Goal: Information Seeking & Learning: Learn about a topic

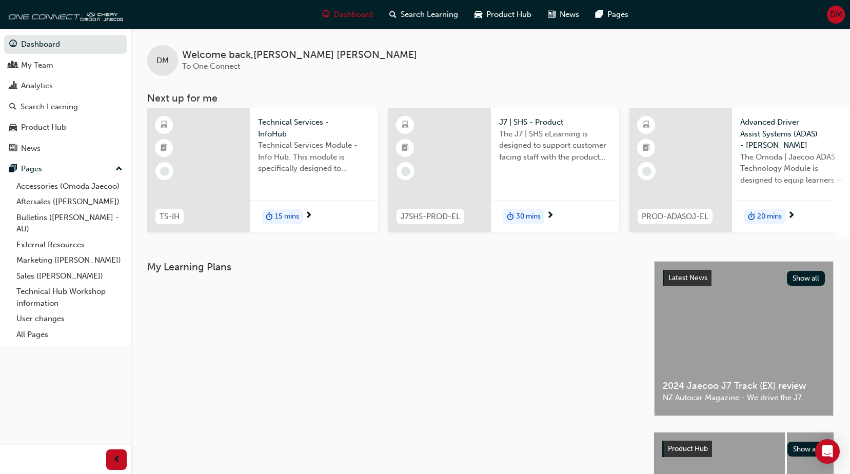
click at [233, 172] on div at bounding box center [198, 170] width 103 height 124
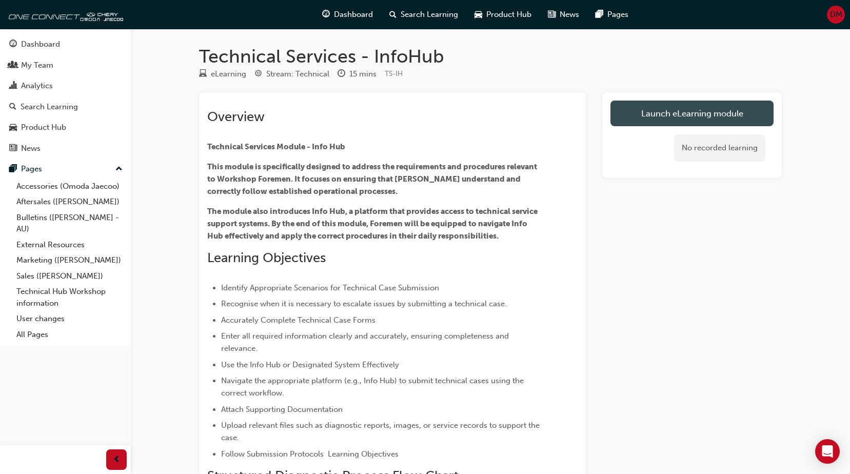
click at [731, 116] on link "Launch eLearning module" at bounding box center [692, 114] width 163 height 26
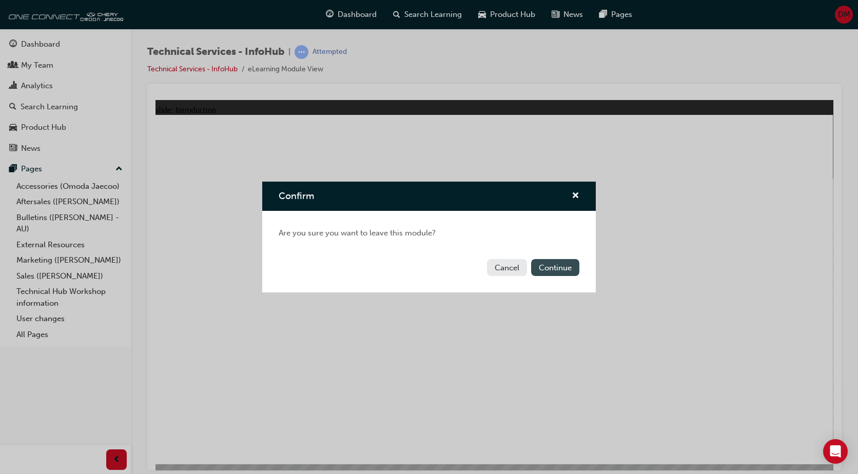
click at [544, 267] on button "Continue" at bounding box center [555, 267] width 48 height 17
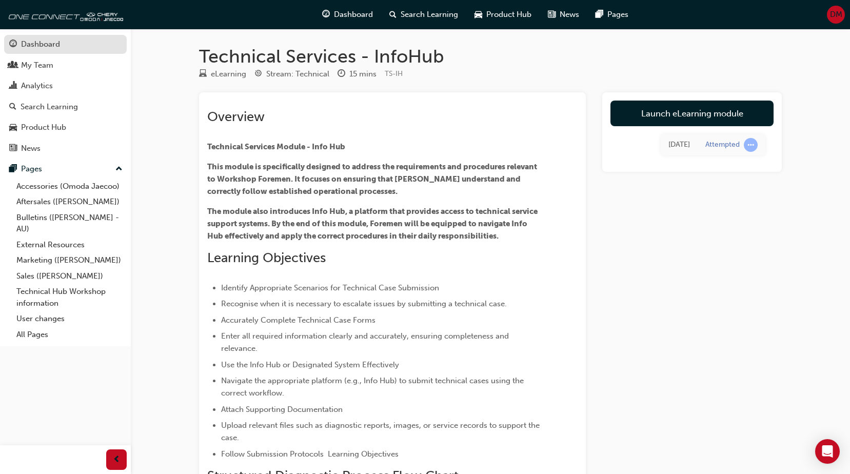
click at [47, 44] on div "Dashboard" at bounding box center [40, 44] width 39 height 12
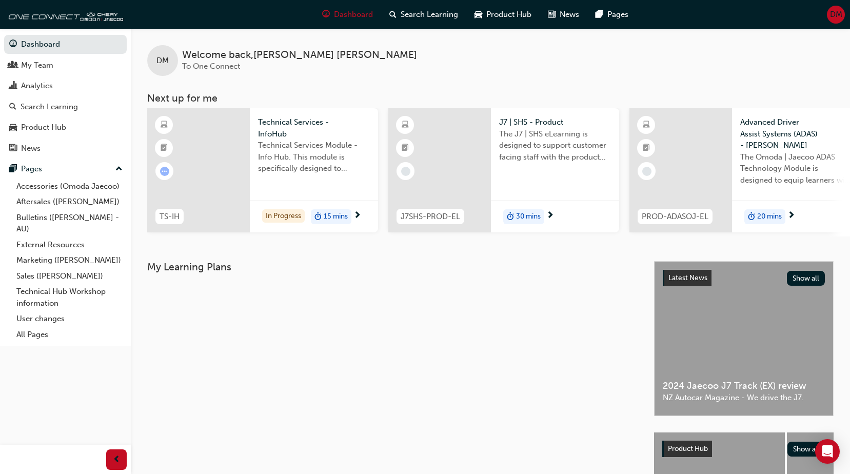
click at [478, 183] on div at bounding box center [439, 170] width 103 height 124
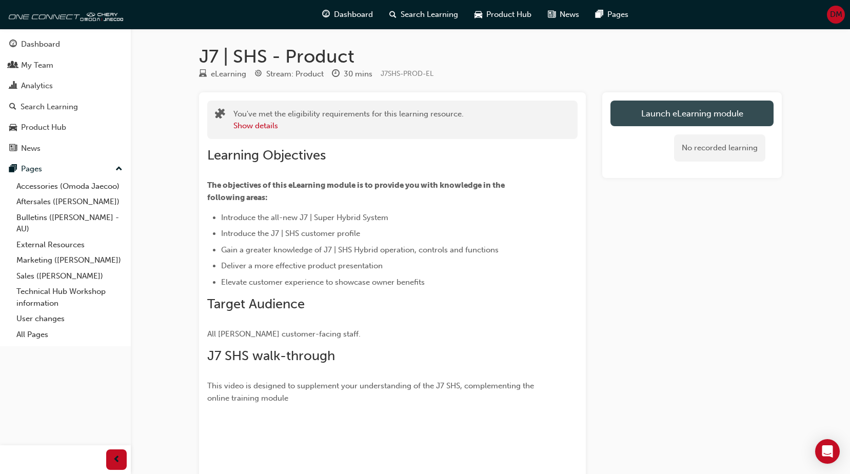
click at [692, 114] on link "Launch eLearning module" at bounding box center [692, 114] width 163 height 26
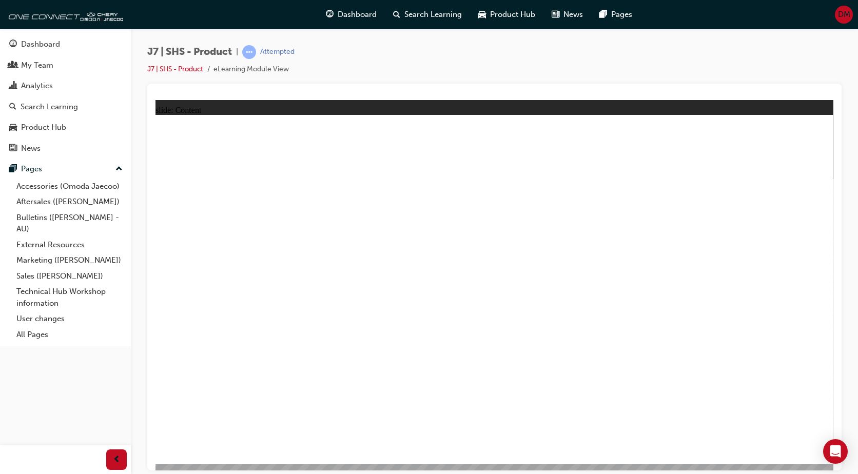
drag, startPoint x: 576, startPoint y: 345, endPoint x: 571, endPoint y: 355, distance: 11.0
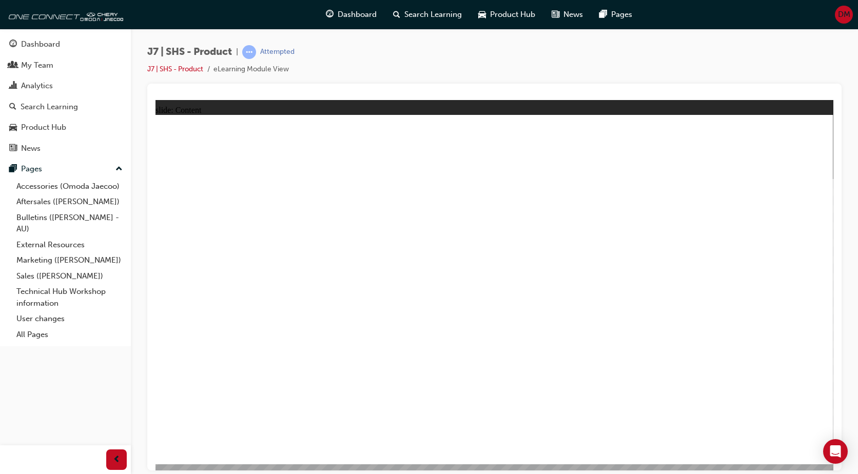
radio input "true"
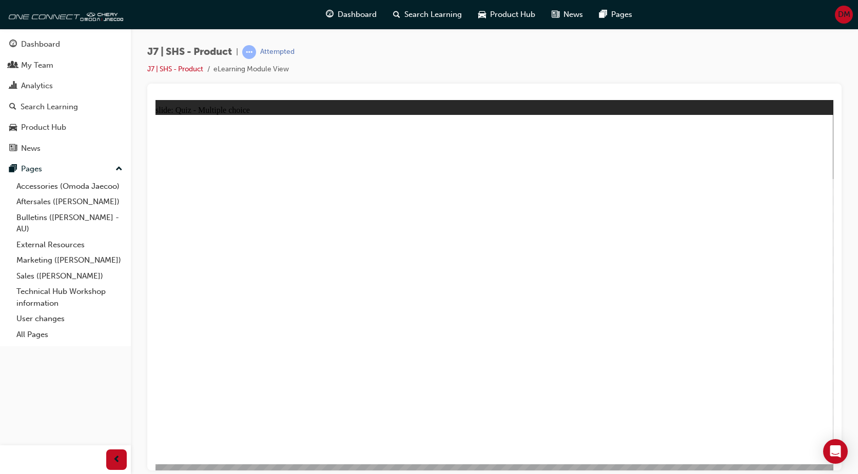
radio input "true"
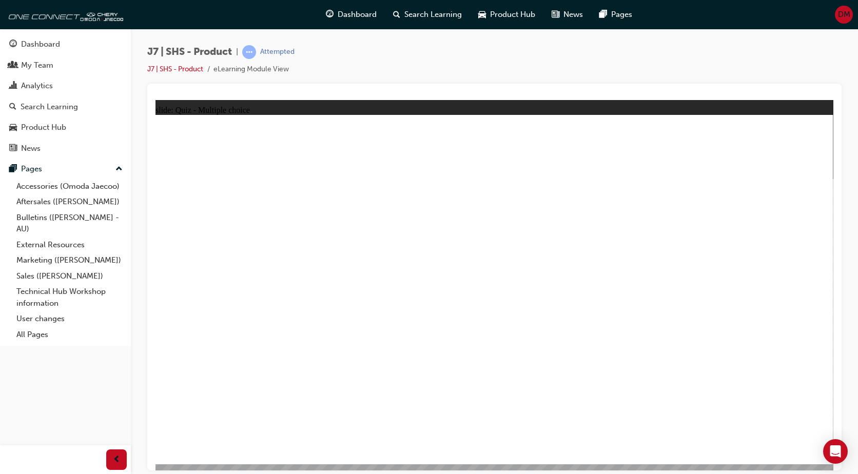
radio input "true"
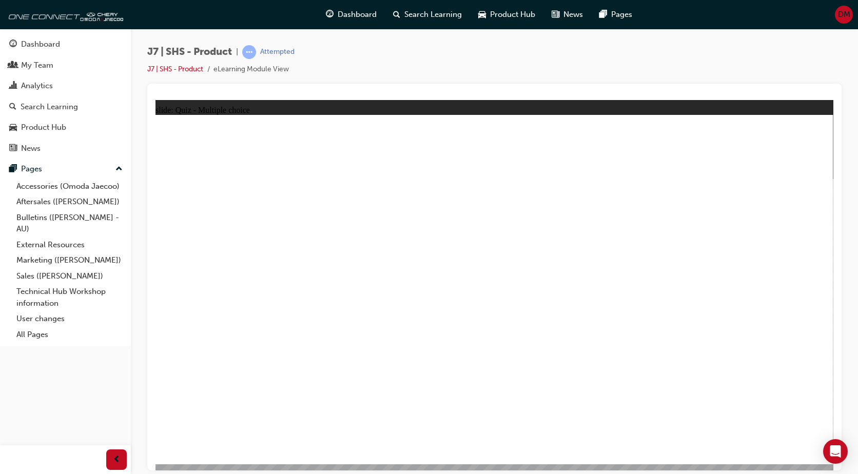
radio input "true"
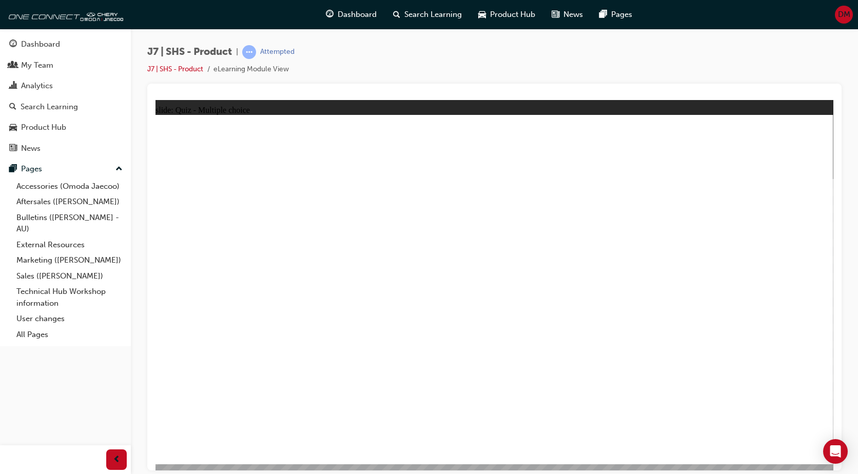
radio input "true"
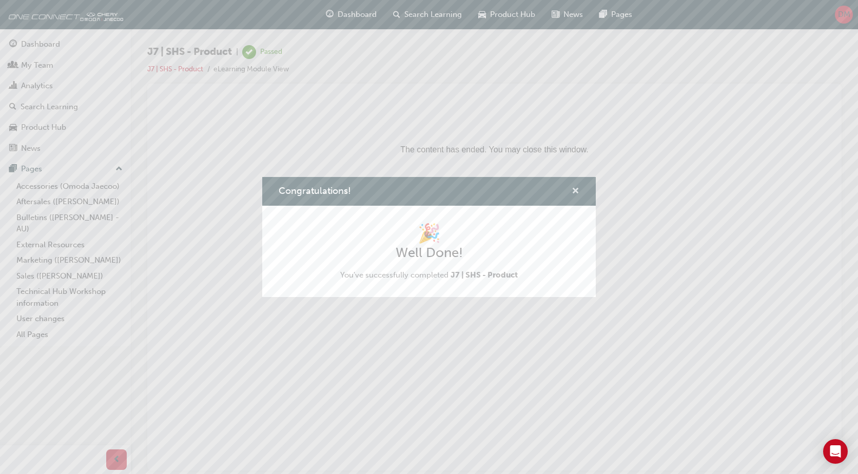
click at [577, 191] on span "cross-icon" at bounding box center [576, 191] width 8 height 9
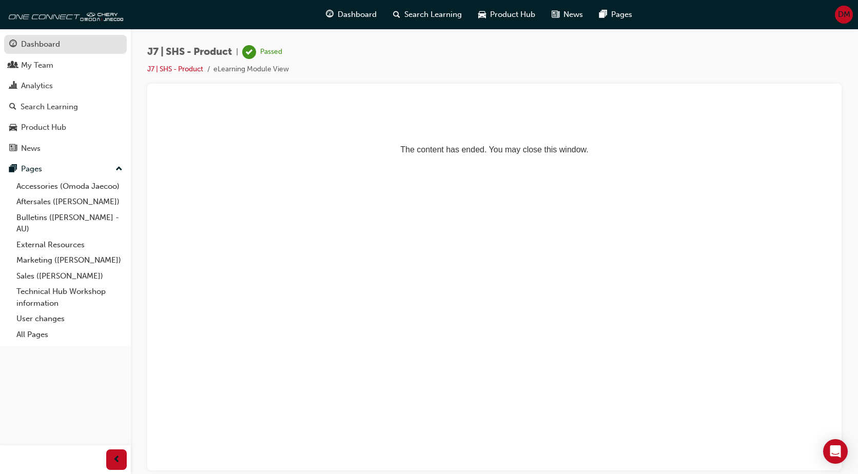
click at [31, 42] on div "Dashboard" at bounding box center [40, 44] width 39 height 12
